Goal: Task Accomplishment & Management: Complete application form

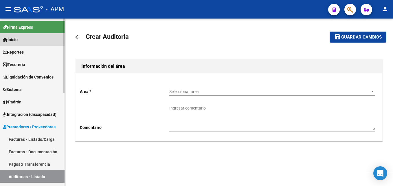
click at [16, 38] on span "Inicio" at bounding box center [10, 40] width 15 height 6
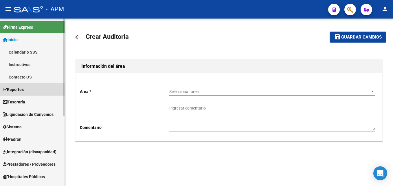
click at [31, 87] on link "Reportes" at bounding box center [32, 89] width 65 height 12
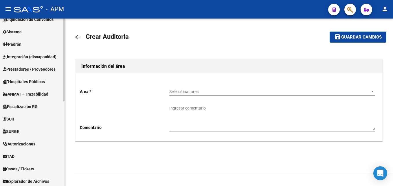
scroll to position [171, 0]
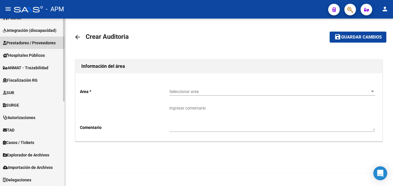
click at [42, 43] on span "Prestadores / Proveedores" at bounding box center [29, 43] width 53 height 6
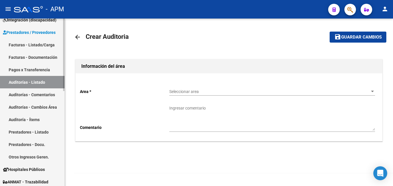
scroll to position [84, 0]
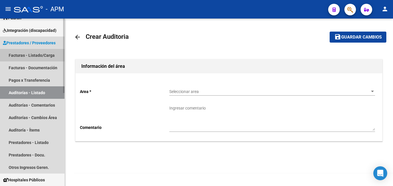
click at [43, 54] on link "Facturas - Listado/Carga" at bounding box center [32, 55] width 65 height 12
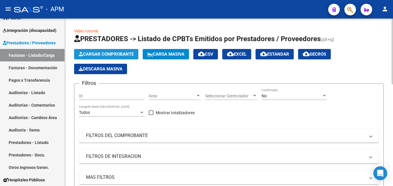
click at [123, 52] on span "Cargar Comprobante" at bounding box center [106, 54] width 55 height 5
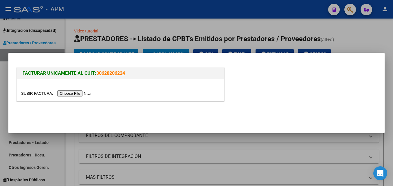
click at [72, 94] on input "file" at bounding box center [57, 93] width 73 height 6
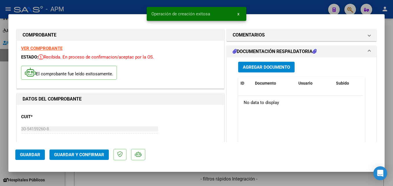
click at [45, 47] on strong "VER COMPROBANTE" at bounding box center [41, 48] width 41 height 5
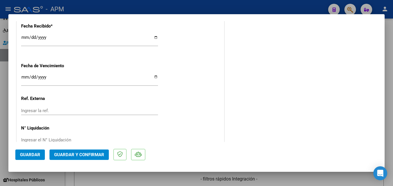
scroll to position [404, 0]
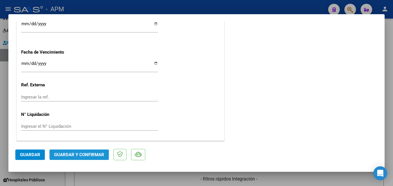
click at [74, 155] on span "Guardar y Confirmar" at bounding box center [79, 154] width 50 height 5
click at [74, 153] on span "Guardar y Confirmar" at bounding box center [79, 154] width 50 height 5
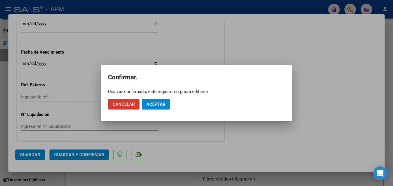
click at [159, 101] on button "Aceptar" at bounding box center [156, 104] width 28 height 10
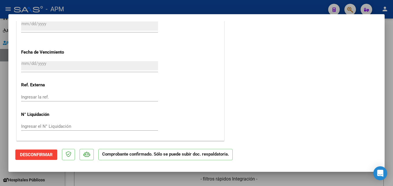
click at [108, 180] on div at bounding box center [196, 93] width 393 height 186
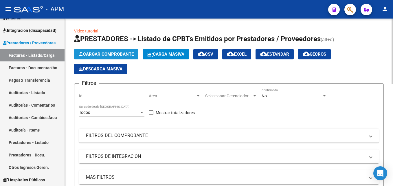
click at [118, 53] on span "Cargar Comprobante" at bounding box center [106, 54] width 55 height 5
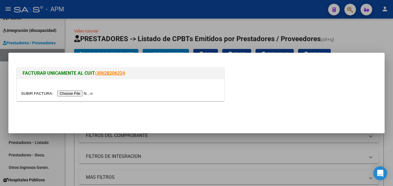
click at [80, 95] on input "file" at bounding box center [57, 93] width 73 height 6
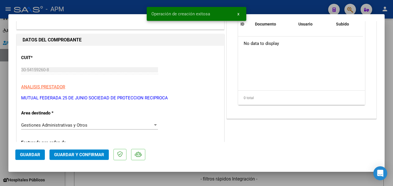
scroll to position [0, 0]
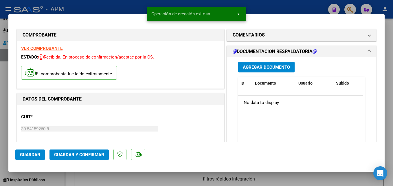
click at [48, 49] on strong "VER COMPROBANTE" at bounding box center [41, 48] width 41 height 5
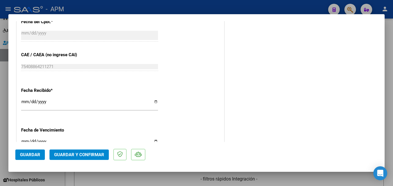
scroll to position [404, 0]
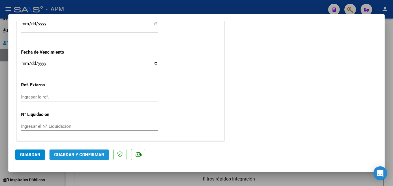
click at [74, 152] on span "Guardar y Confirmar" at bounding box center [79, 154] width 50 height 5
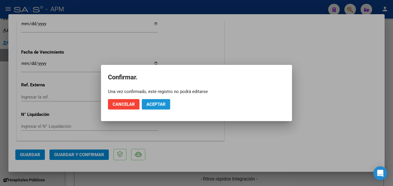
click at [152, 102] on span "Aceptar" at bounding box center [156, 104] width 19 height 5
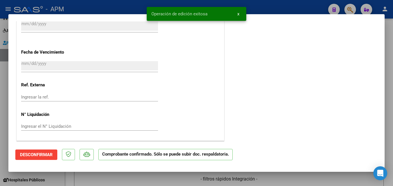
click at [179, 178] on div at bounding box center [196, 93] width 393 height 186
type input "$ 0,00"
